Goal: Task Accomplishment & Management: Manage account settings

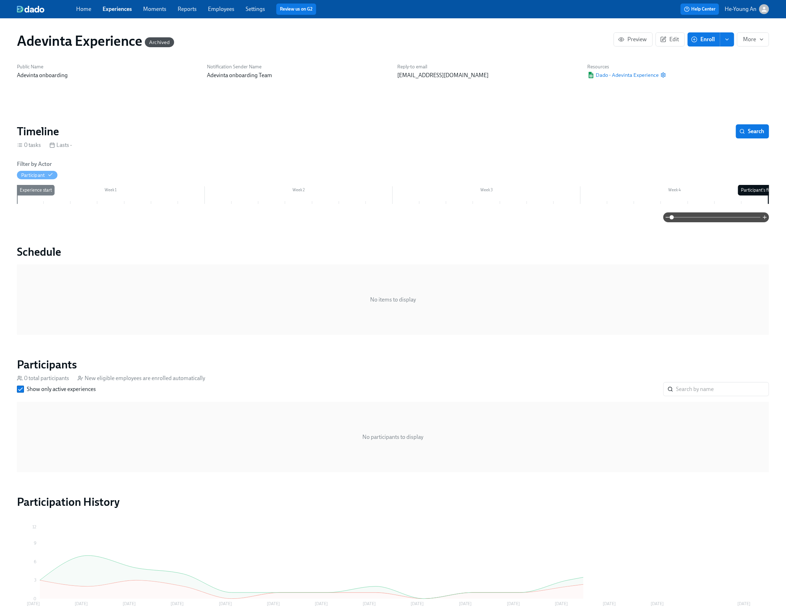
click at [120, 8] on link "Experiences" at bounding box center [117, 9] width 29 height 7
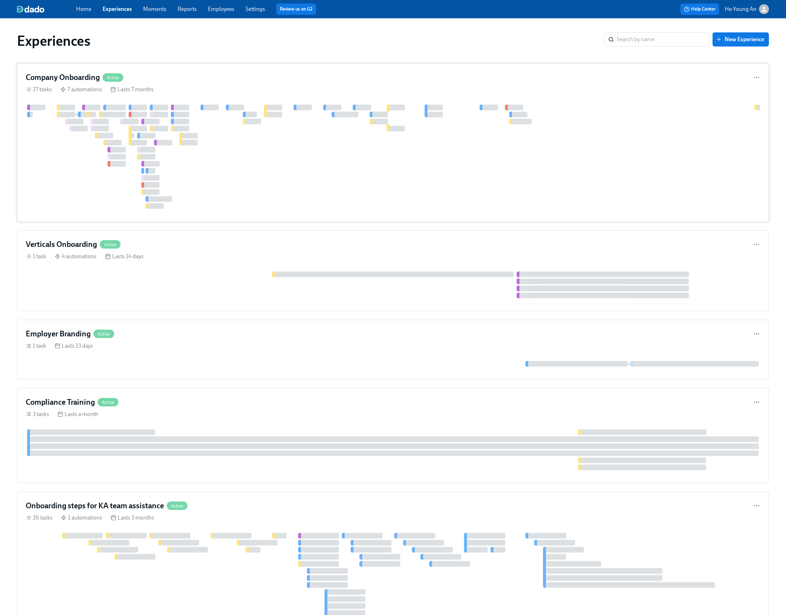
click at [218, 147] on div at bounding box center [484, 157] width 917 height 104
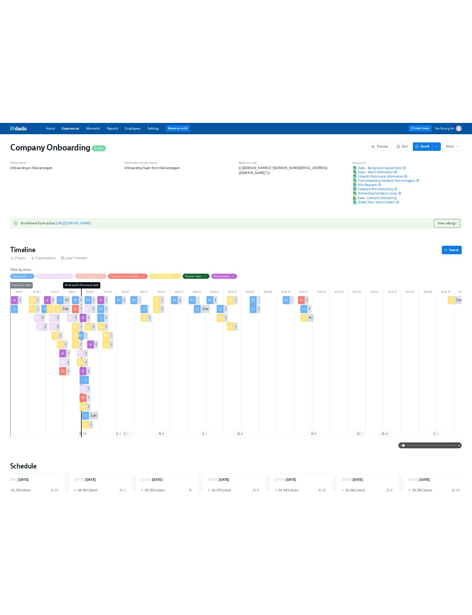
scroll to position [0, 21597]
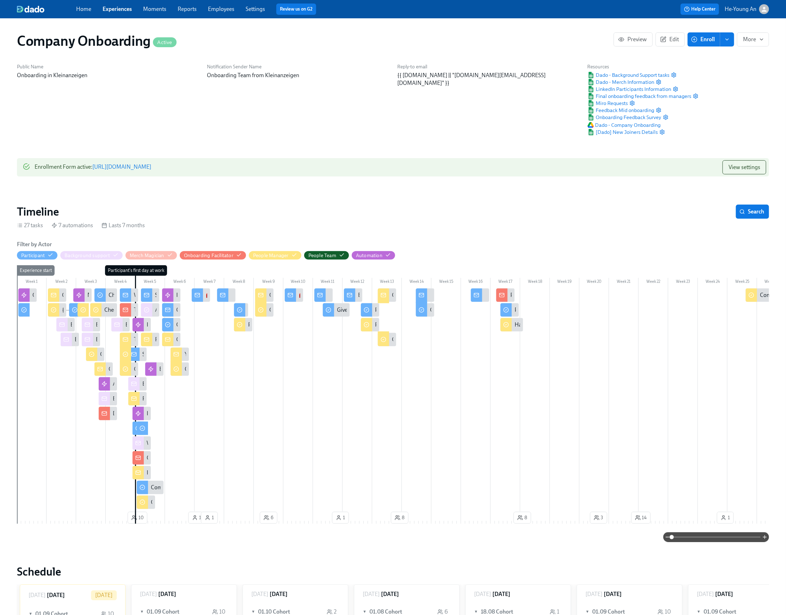
click at [151, 169] on link "[URL][DOMAIN_NAME]" at bounding box center [121, 166] width 59 height 7
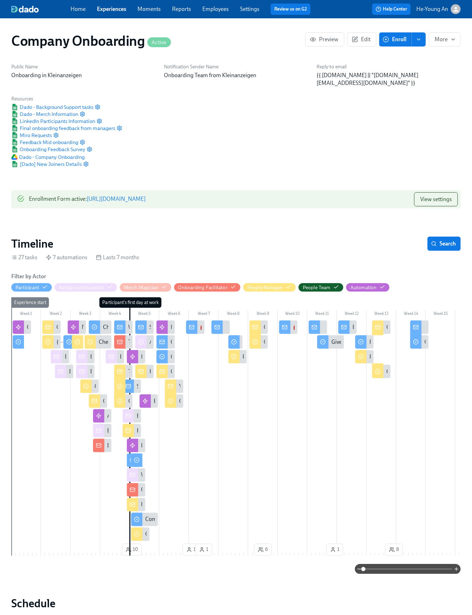
scroll to position [0, 28635]
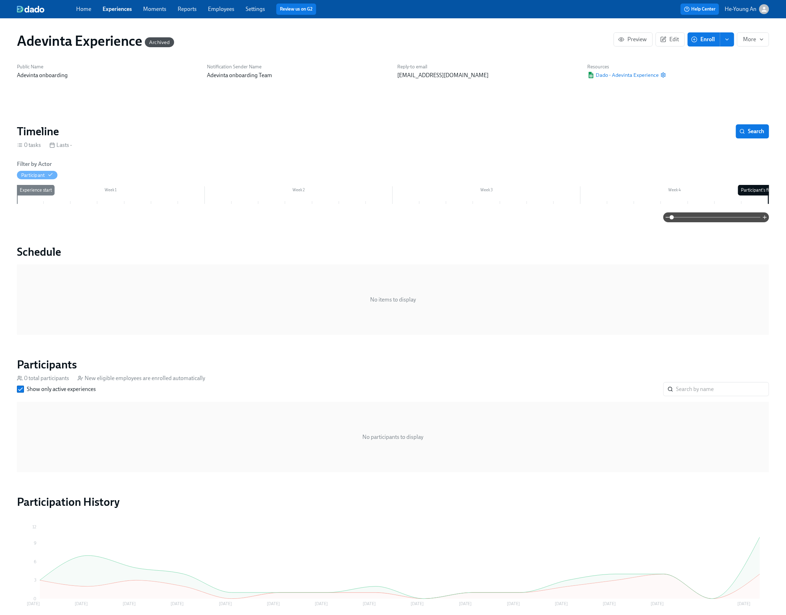
click at [187, 10] on link "Reports" at bounding box center [187, 9] width 19 height 7
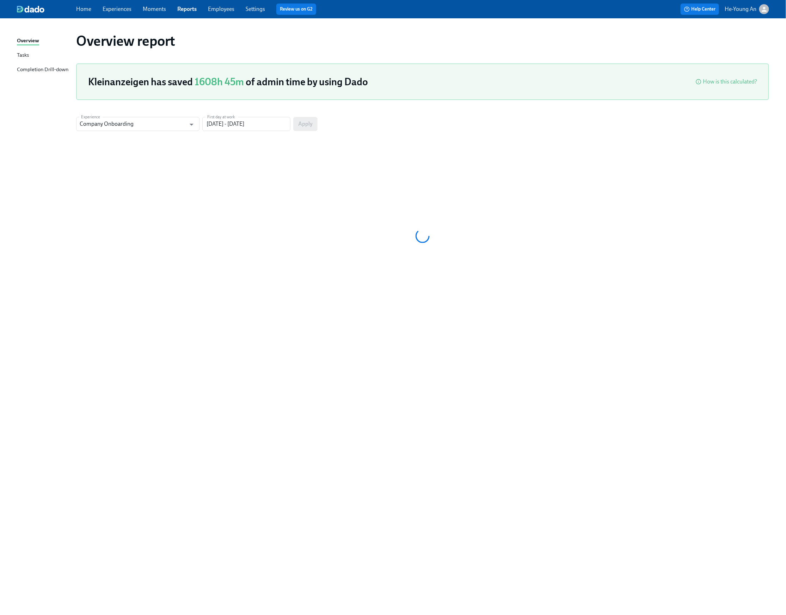
click at [221, 10] on link "Employees" at bounding box center [221, 9] width 26 height 7
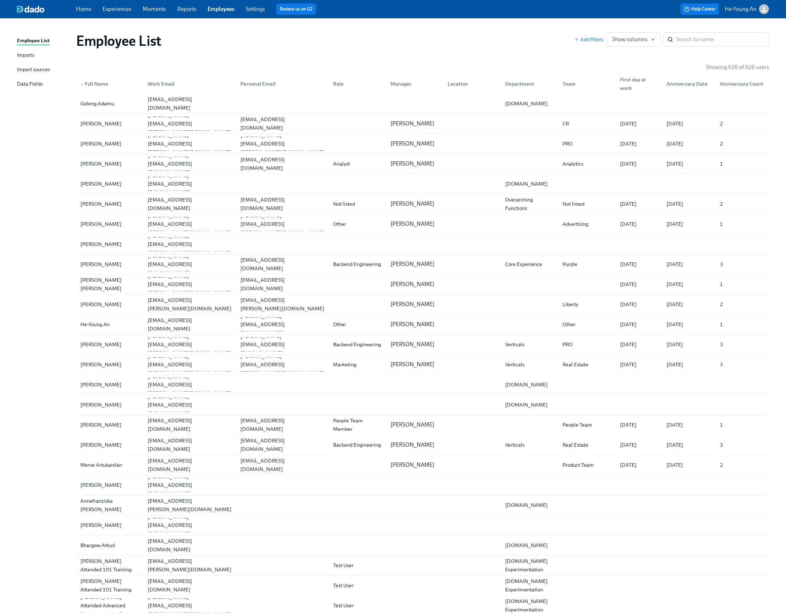
click at [258, 11] on link "Settings" at bounding box center [255, 9] width 19 height 7
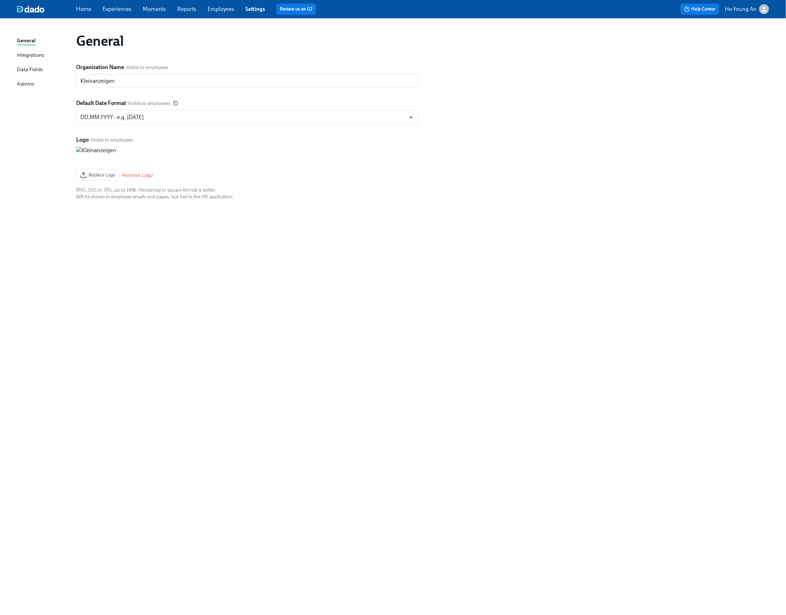
drag, startPoint x: 222, startPoint y: 11, endPoint x: 223, endPoint y: 17, distance: 6.9
click at [222, 11] on link "Employees" at bounding box center [221, 9] width 26 height 7
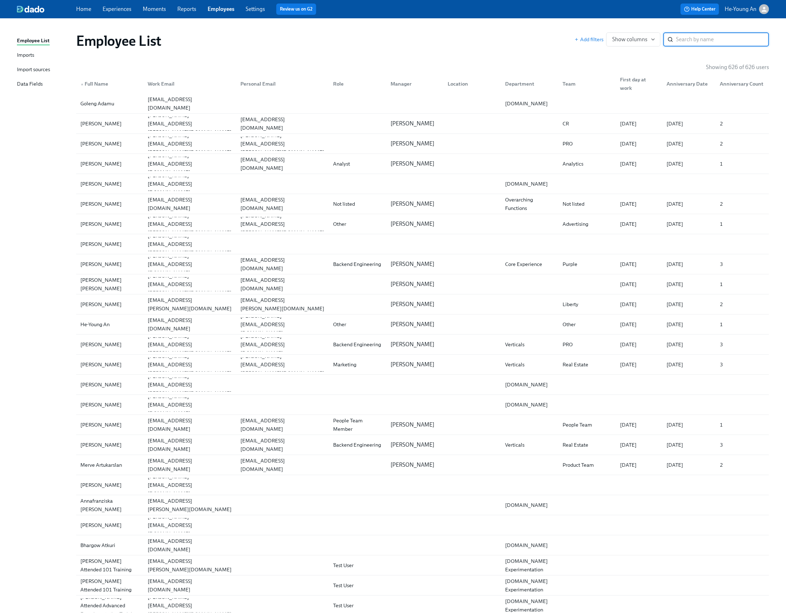
click at [36, 56] on link "Imports" at bounding box center [44, 55] width 54 height 9
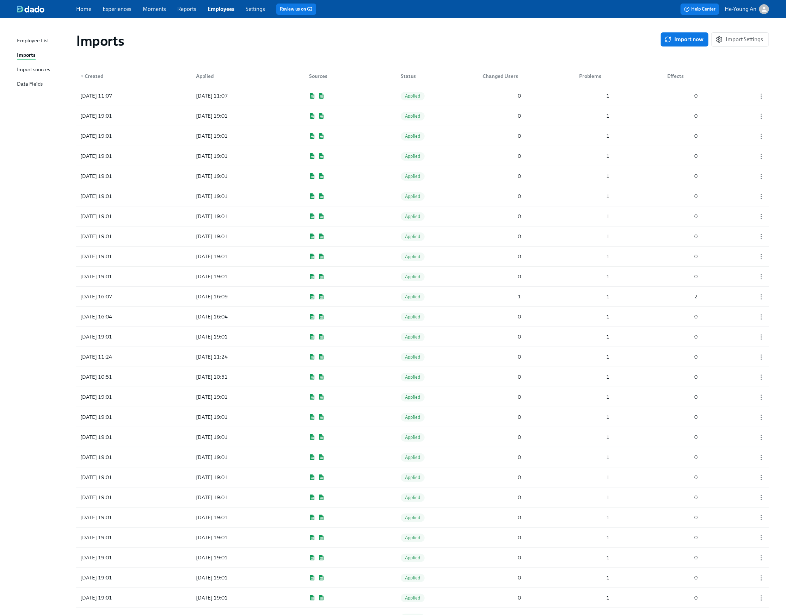
click at [34, 70] on div "Import sources" at bounding box center [33, 70] width 33 height 9
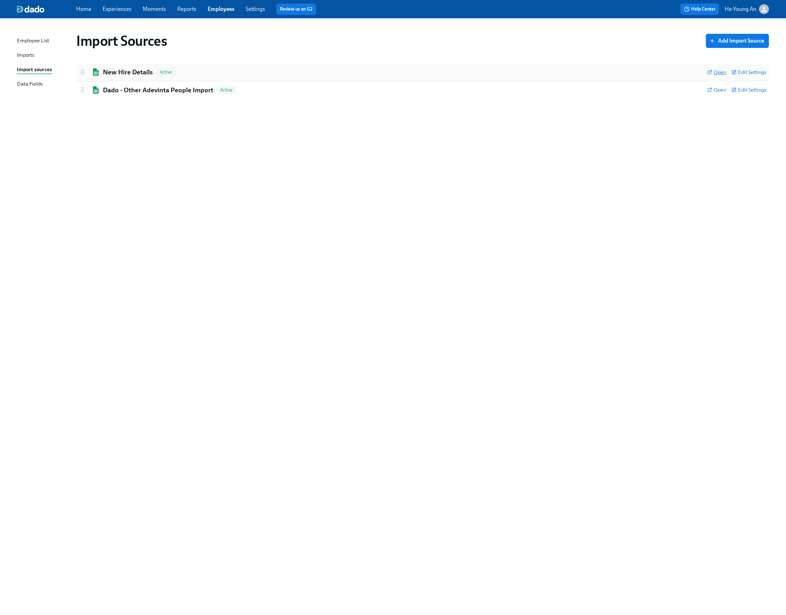
click at [716, 70] on span "Open" at bounding box center [716, 72] width 19 height 7
click at [26, 54] on div "Imports" at bounding box center [25, 55] width 17 height 9
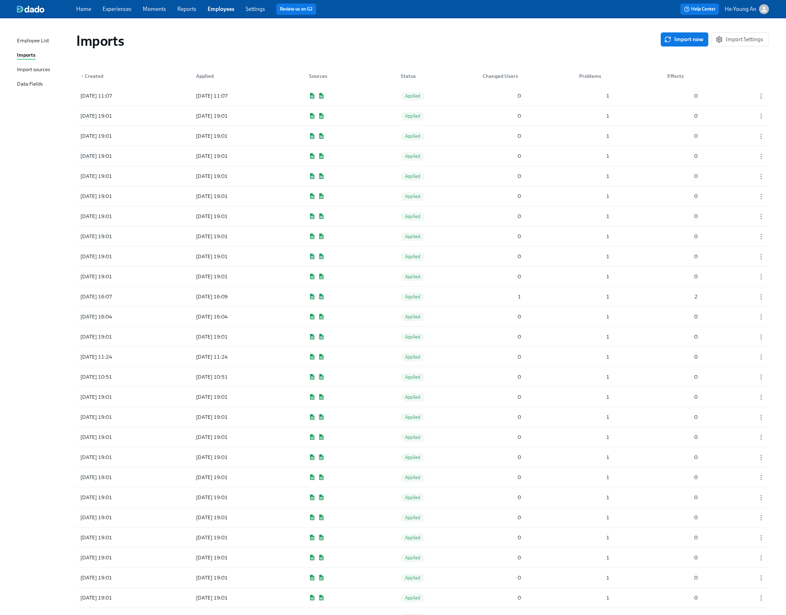
click at [678, 39] on span "Import now" at bounding box center [685, 39] width 38 height 7
click at [418, 98] on div "Pending" at bounding box center [413, 96] width 25 height 8
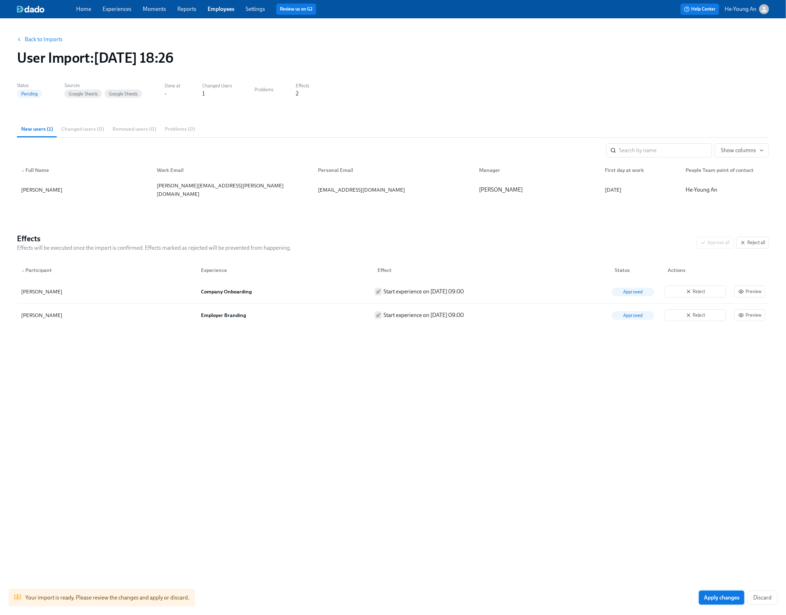
click at [719, 602] on button "Apply changes" at bounding box center [721, 598] width 45 height 14
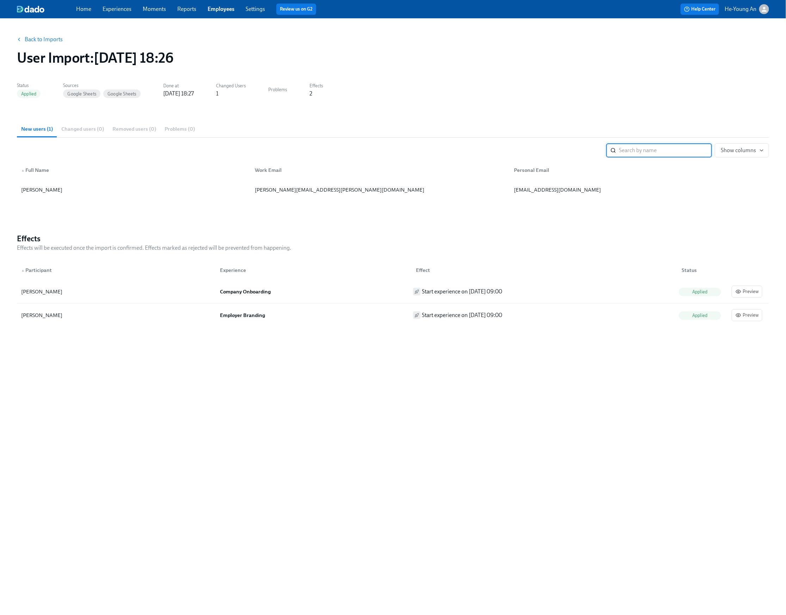
click at [35, 42] on link "Back to Imports" at bounding box center [44, 39] width 38 height 7
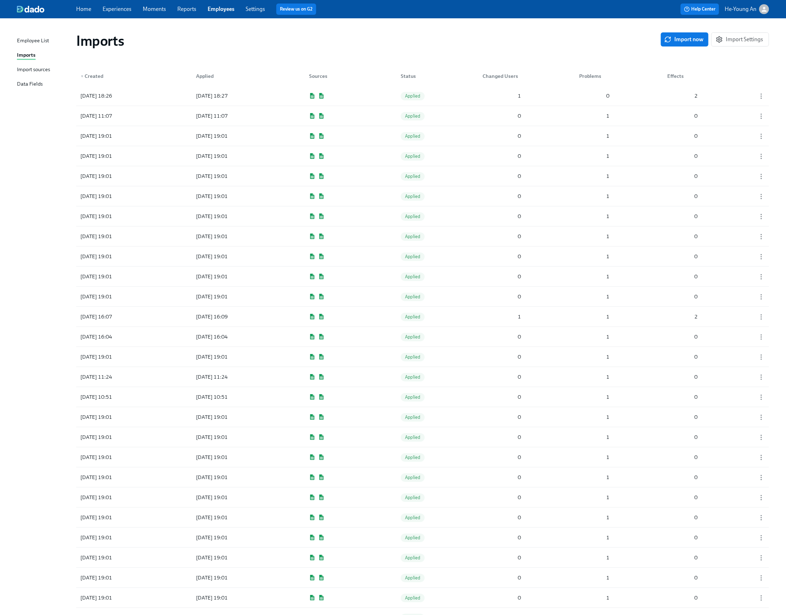
click at [125, 11] on link "Experiences" at bounding box center [117, 9] width 29 height 7
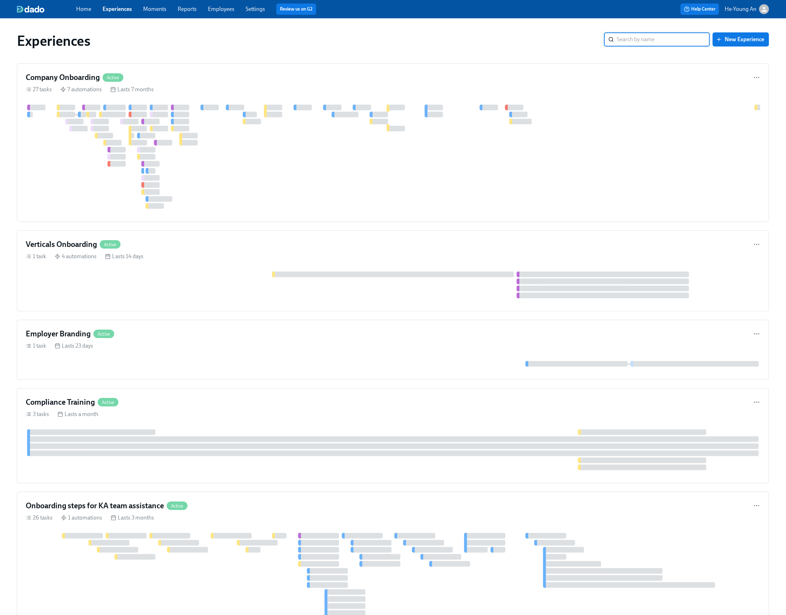
click at [125, 11] on link "Experiences" at bounding box center [117, 9] width 29 height 7
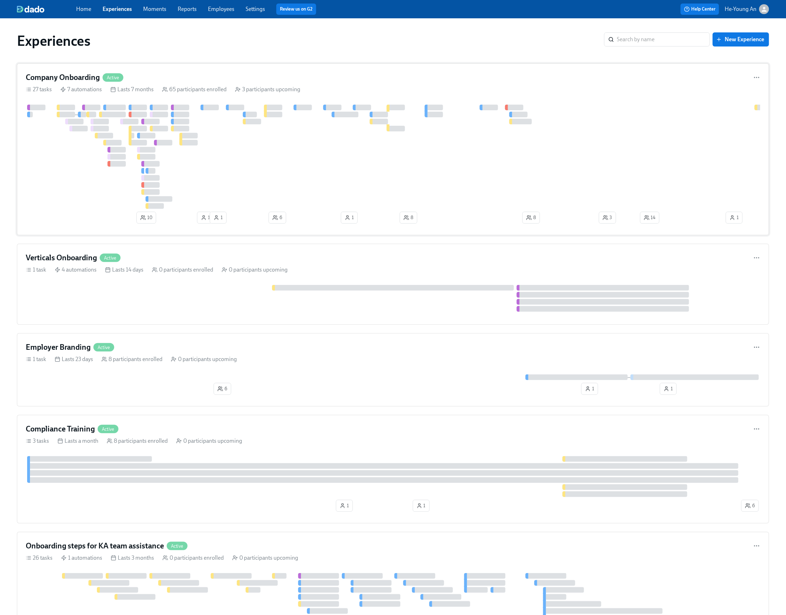
click at [233, 79] on div "Company Onboarding Active" at bounding box center [393, 77] width 734 height 11
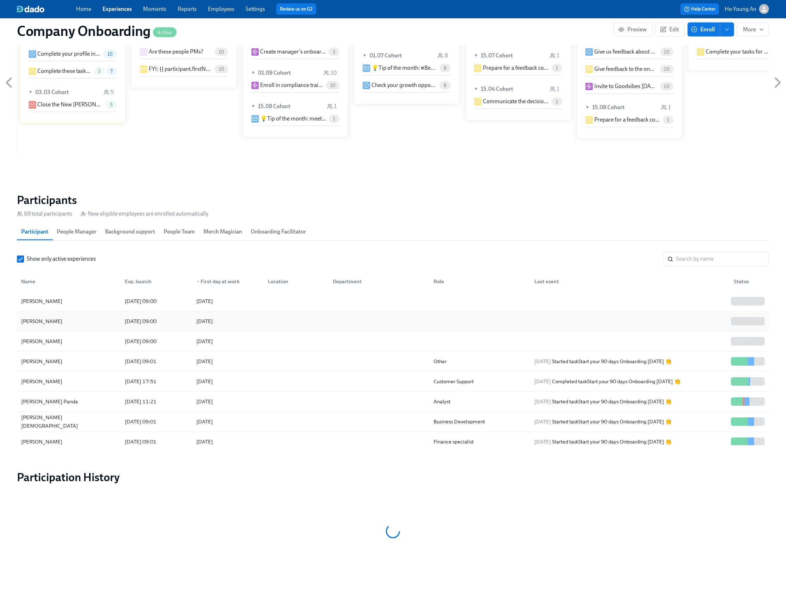
scroll to position [590, 0]
click at [153, 303] on div "[DATE] 09:00" at bounding box center [140, 301] width 37 height 8
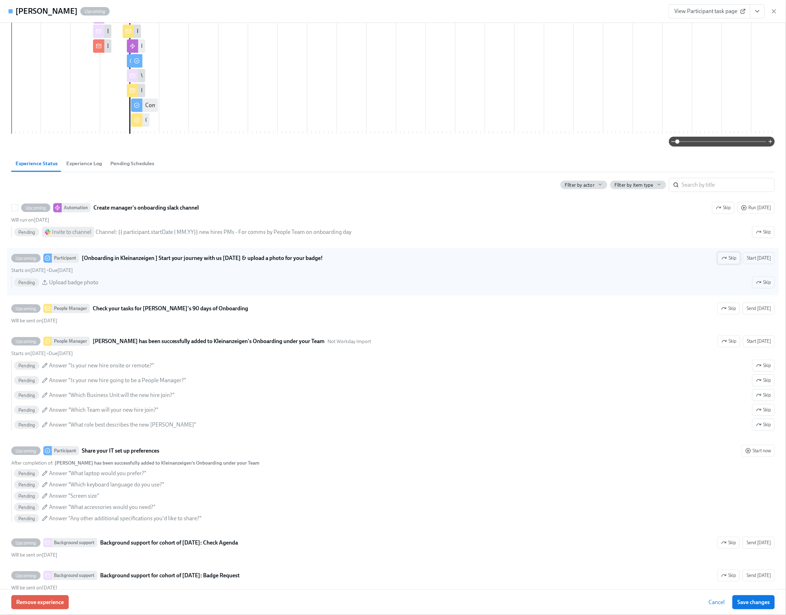
scroll to position [209, 0]
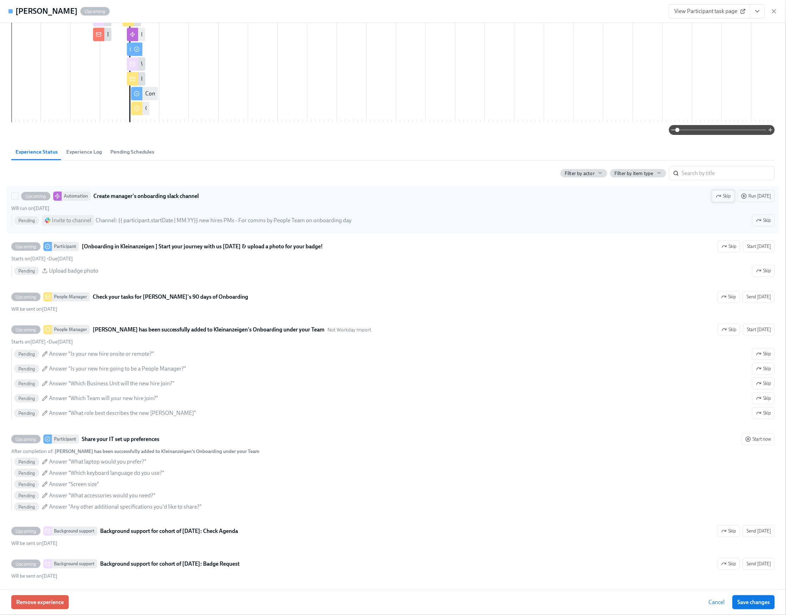
click at [726, 200] on span "Skip" at bounding box center [723, 196] width 15 height 7
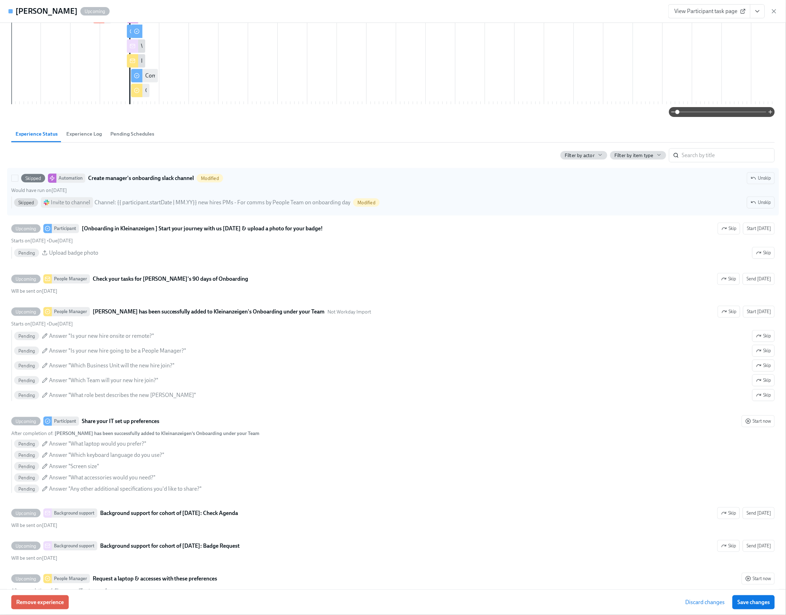
scroll to position [228, 0]
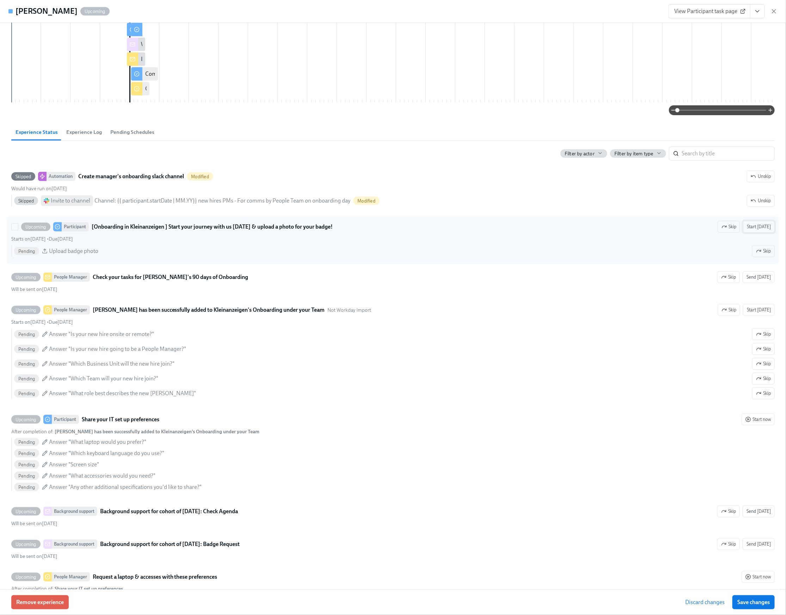
click at [761, 230] on span "Start [DATE]" at bounding box center [759, 226] width 24 height 7
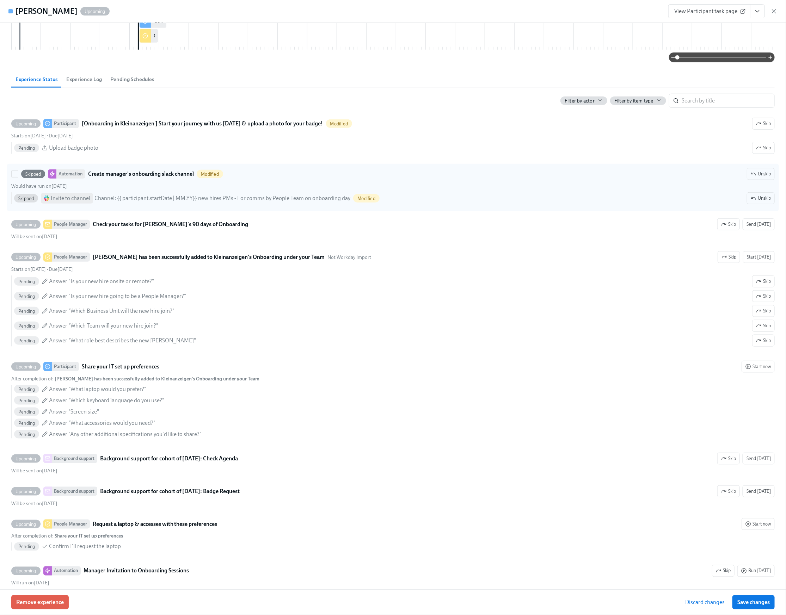
scroll to position [283, 0]
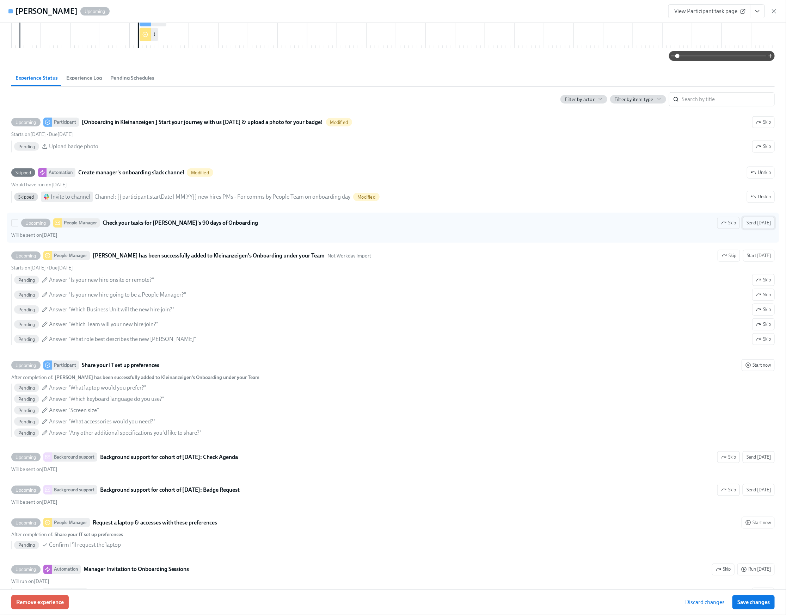
click at [757, 227] on span "Send [DATE]" at bounding box center [758, 223] width 24 height 7
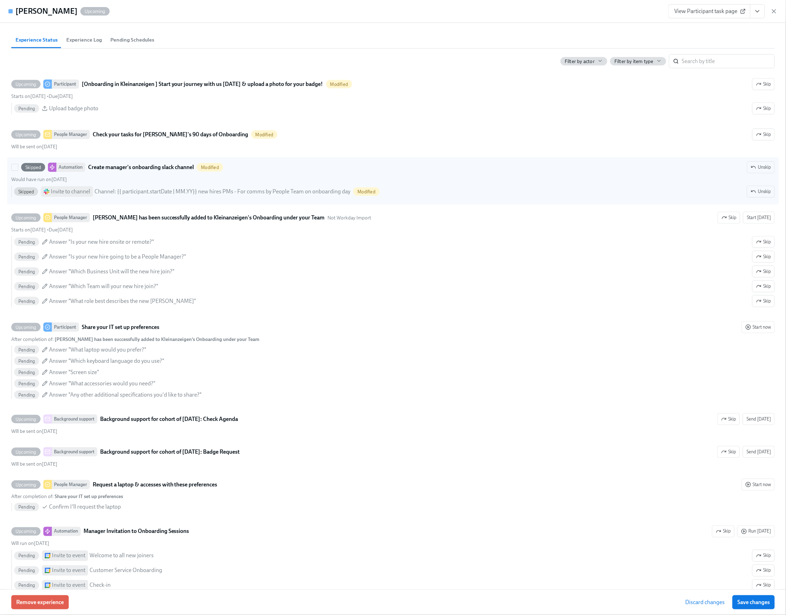
scroll to position [322, 0]
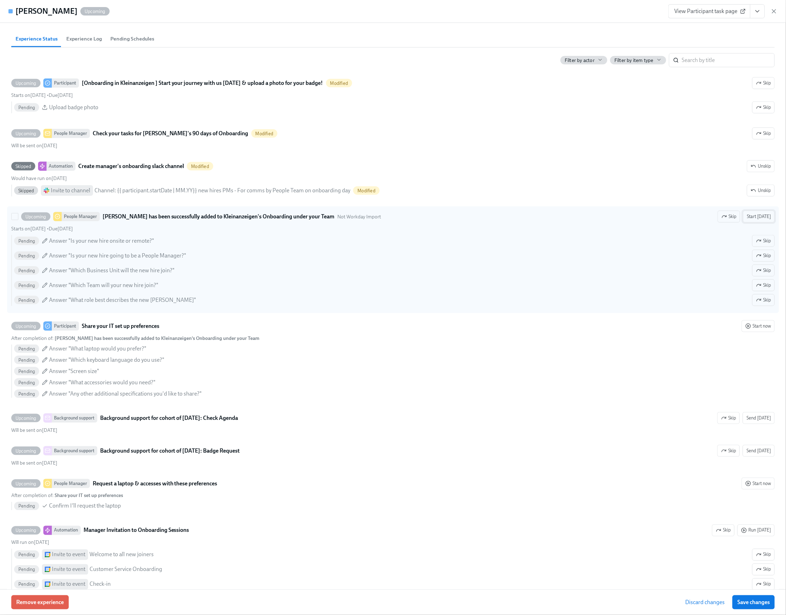
click at [766, 220] on span "Start [DATE]" at bounding box center [759, 216] width 24 height 7
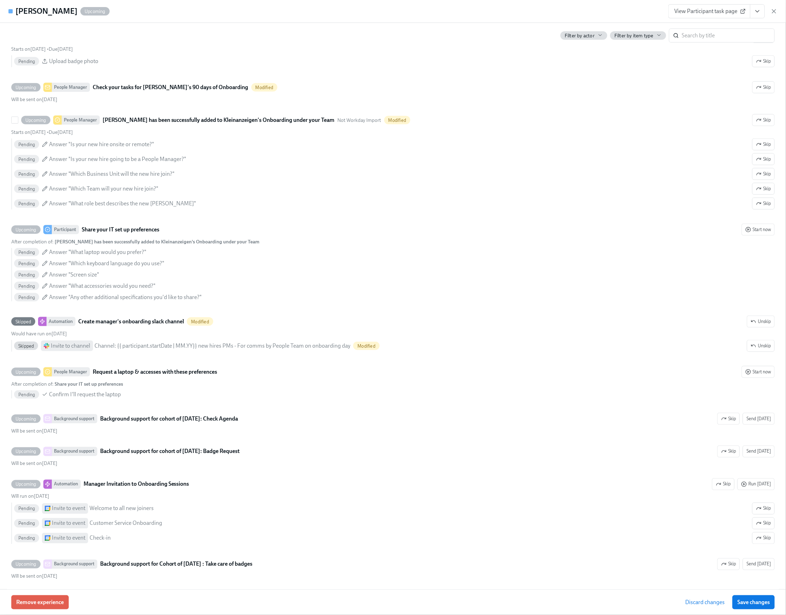
scroll to position [371, 0]
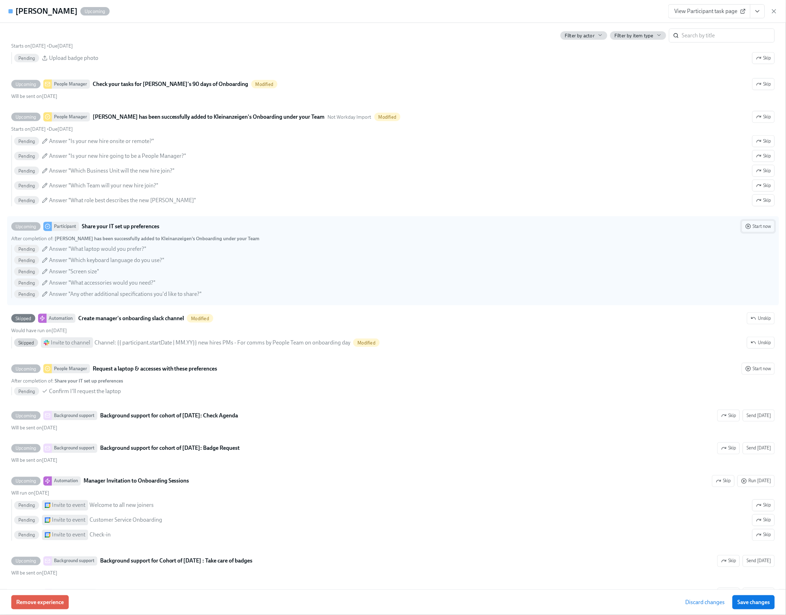
click at [768, 230] on span "Start now" at bounding box center [757, 226] width 25 height 7
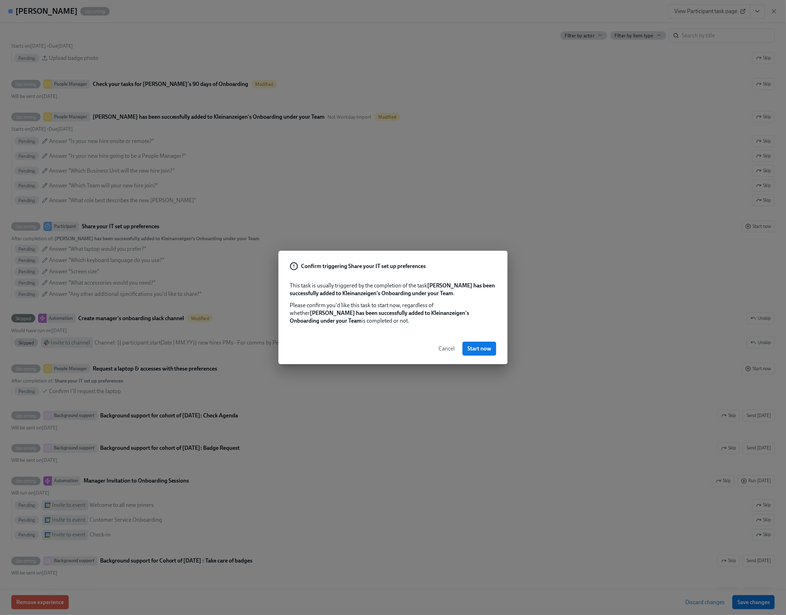
click at [443, 349] on span "Cancel" at bounding box center [446, 348] width 16 height 7
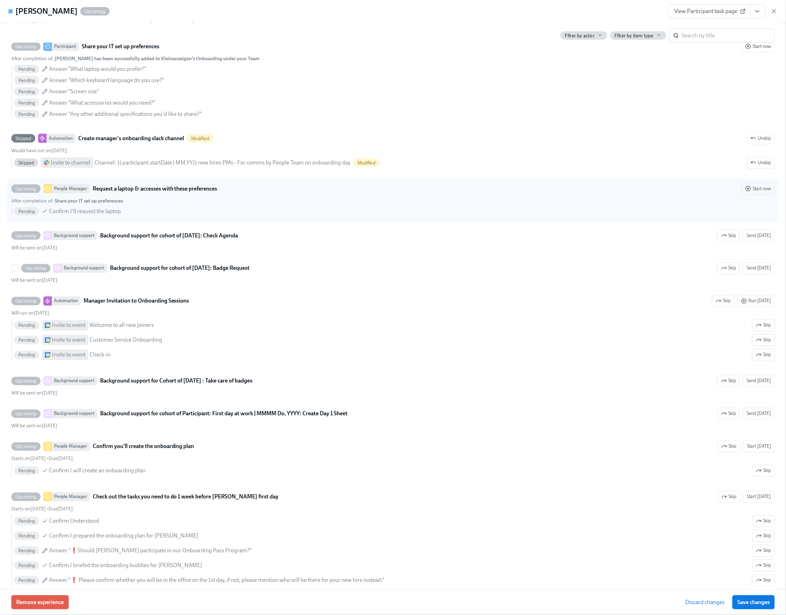
scroll to position [555, 0]
